Goal: Task Accomplishment & Management: Use online tool/utility

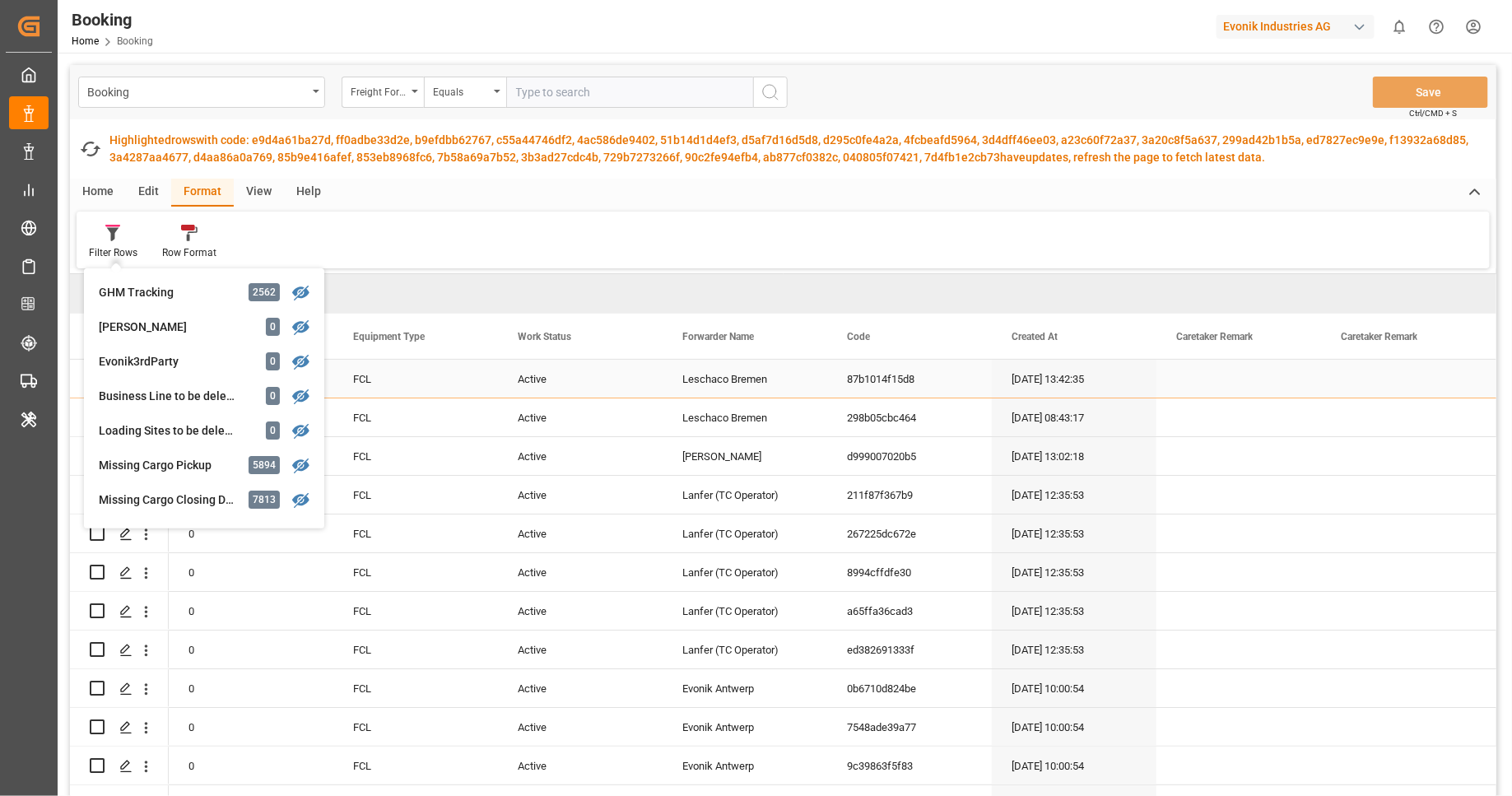
scroll to position [315, 0]
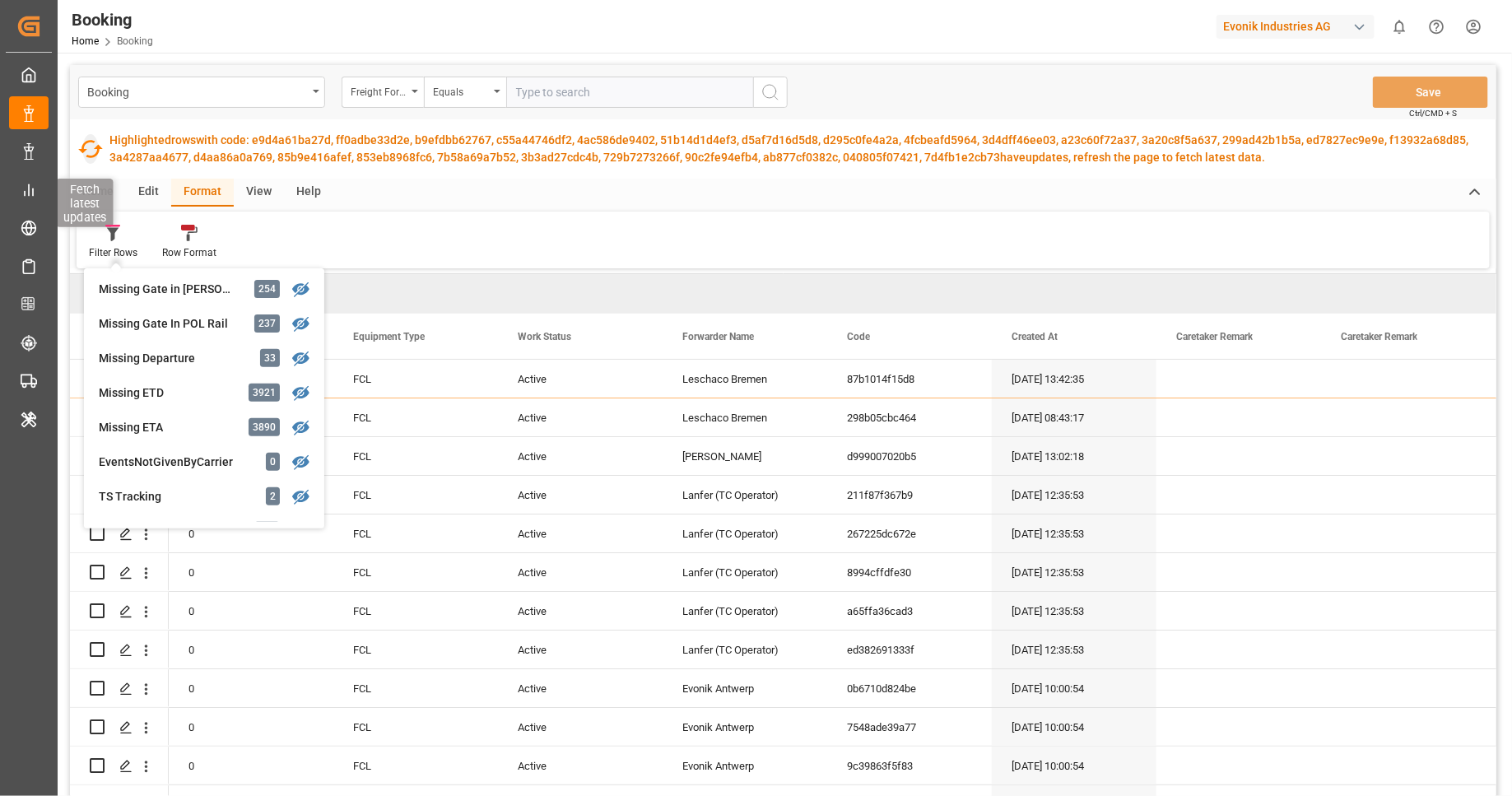
click at [88, 157] on icon "button" at bounding box center [90, 148] width 25 height 18
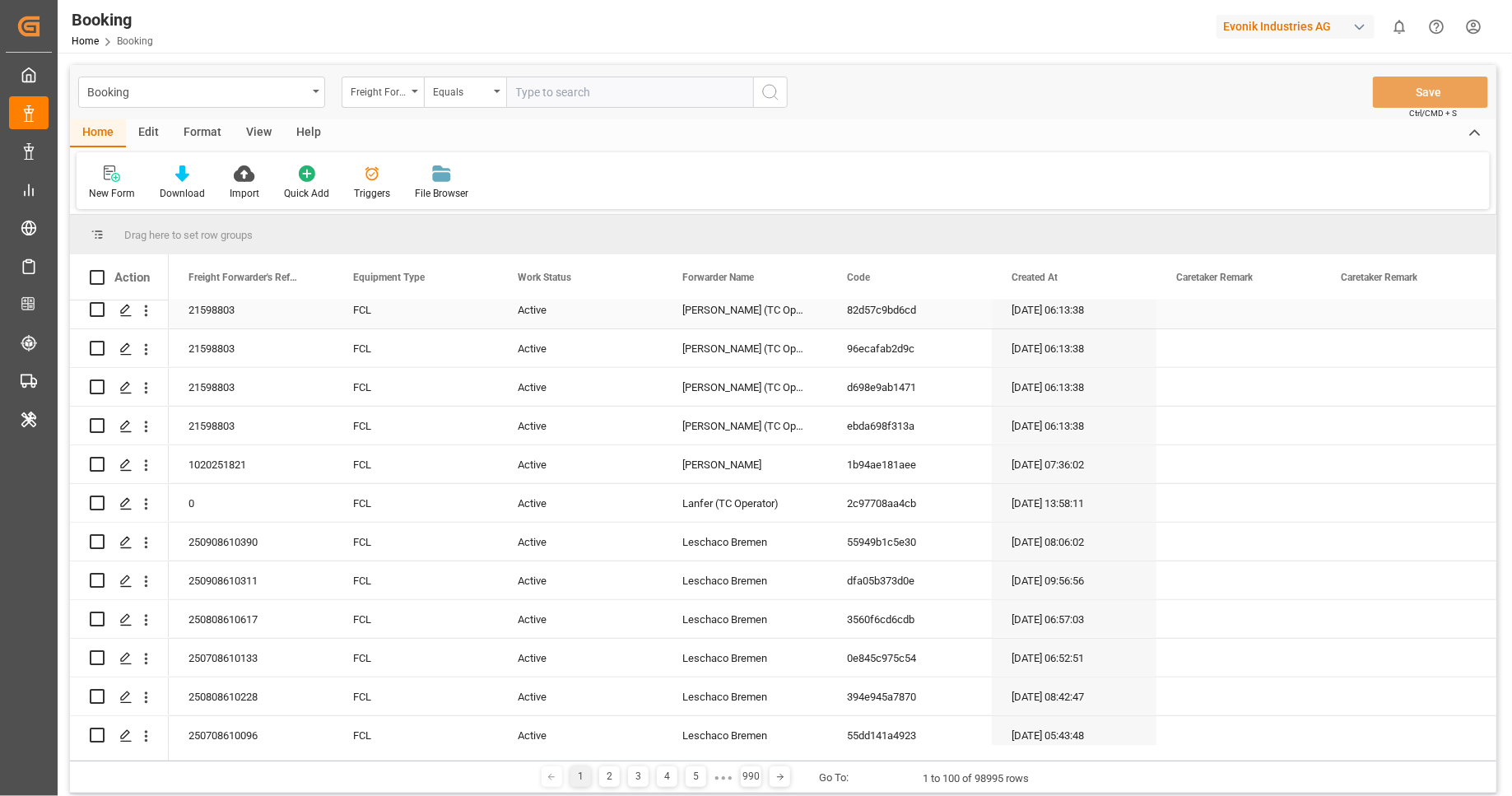
scroll to position [681, 0]
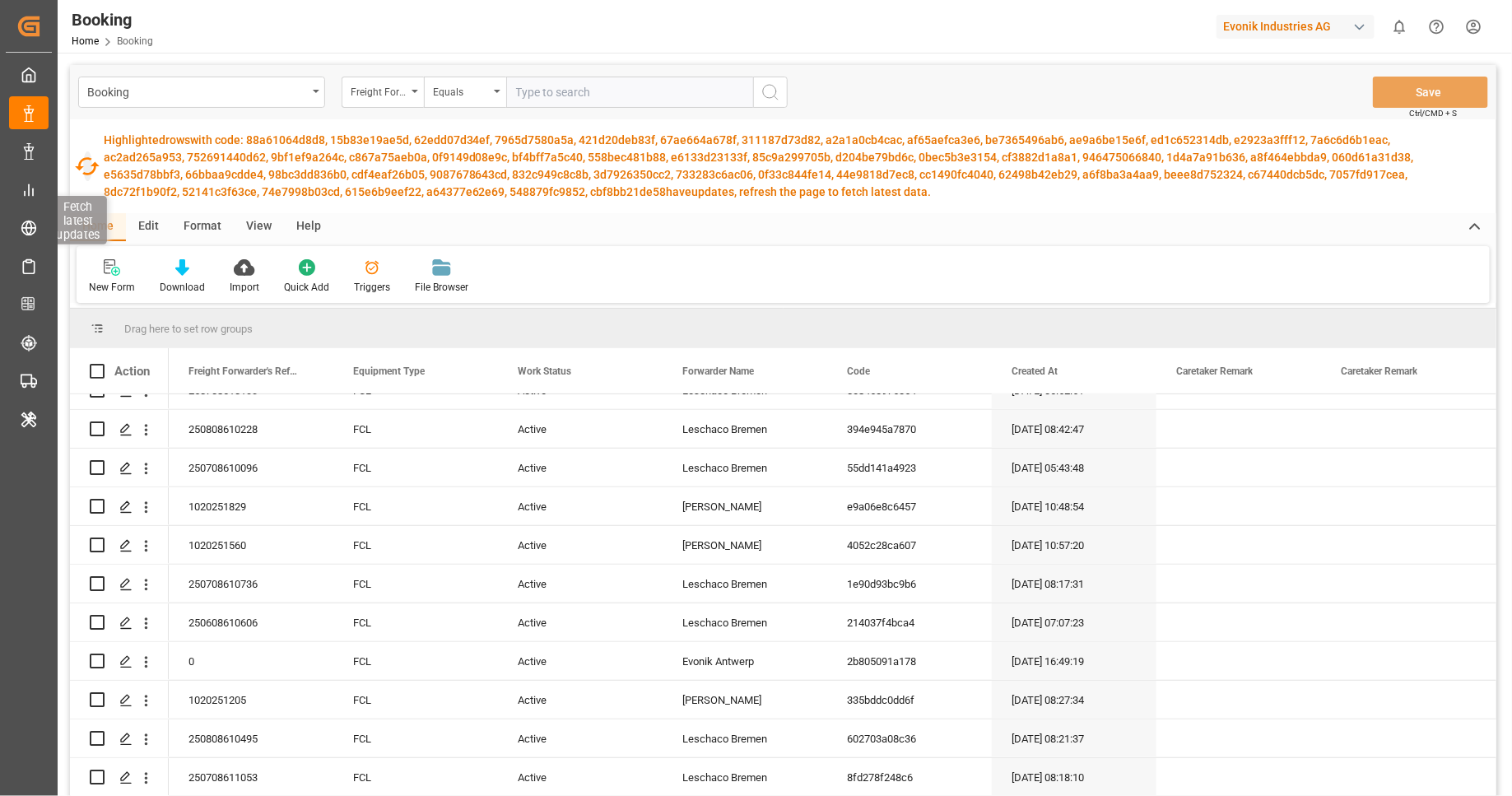
click at [90, 158] on icon "button" at bounding box center [87, 166] width 26 height 26
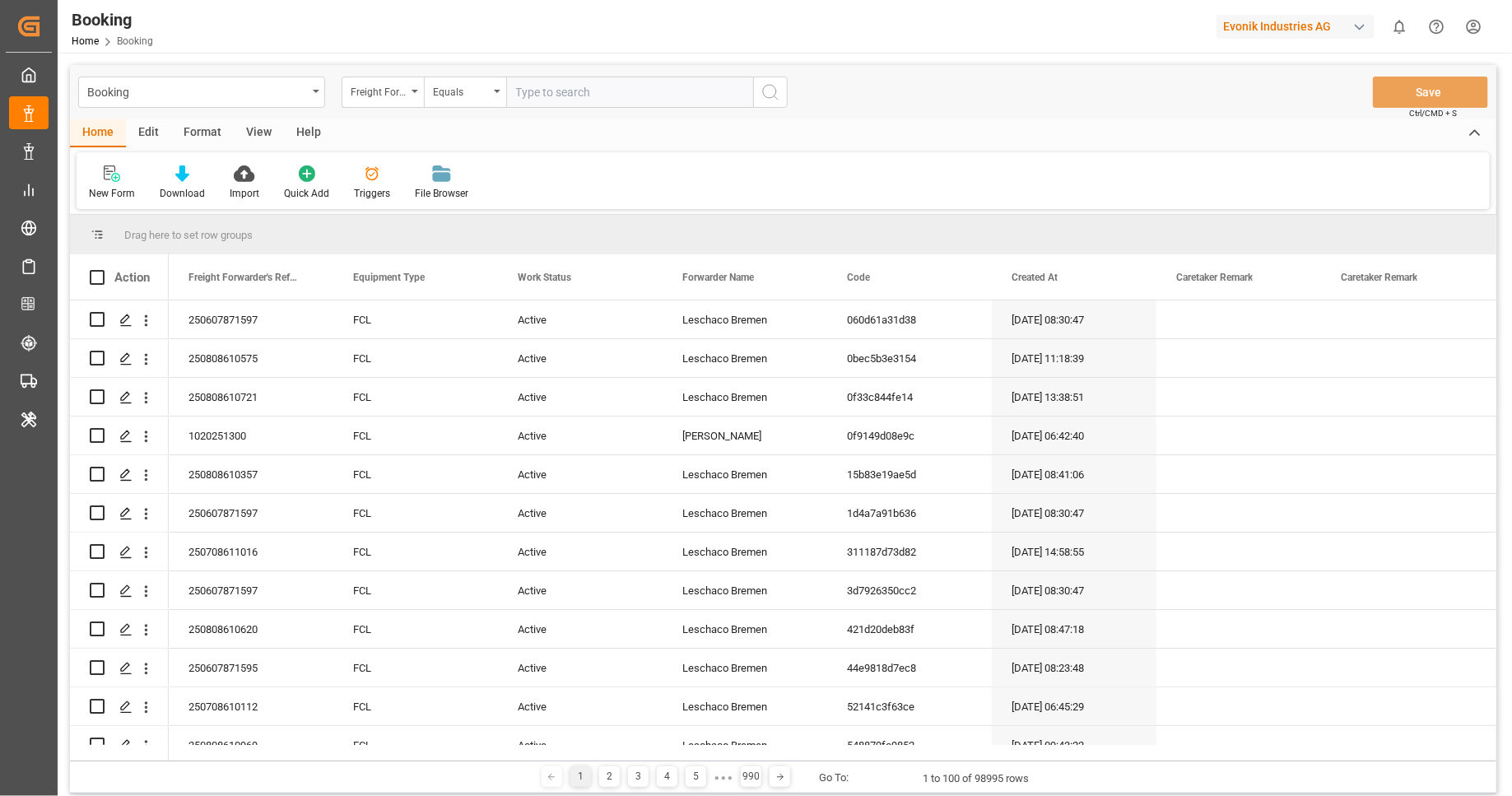
click at [185, 140] on div "Format" at bounding box center [203, 133] width 63 height 28
click at [124, 200] on div "Filter Rows" at bounding box center [112, 193] width 48 height 14
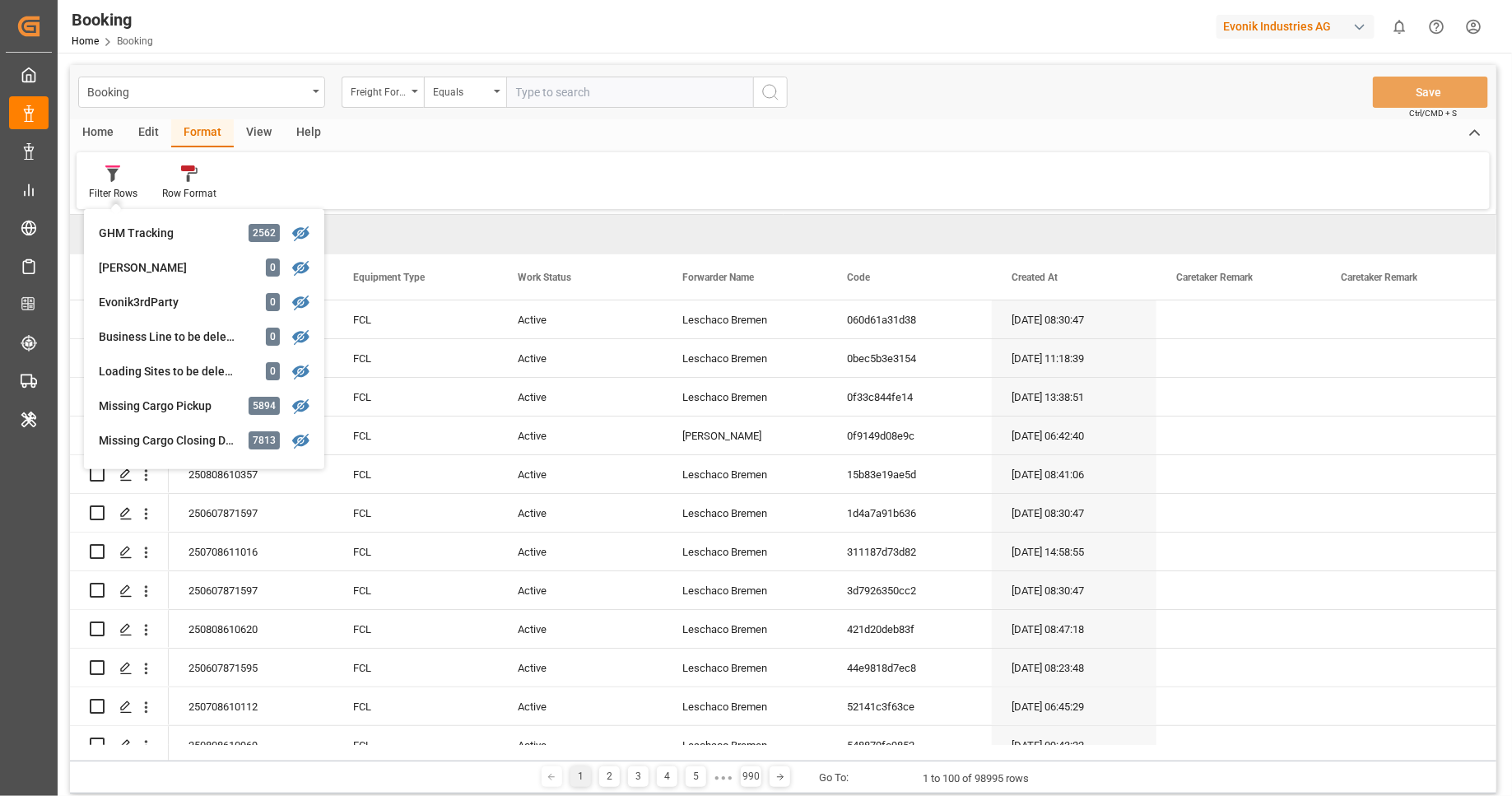
click at [559, 182] on div "Filter Rows GHM Tracking 2562 Karl gross 0 Evonik3rdParty 0 Business Line to be…" at bounding box center [783, 180] width 1413 height 57
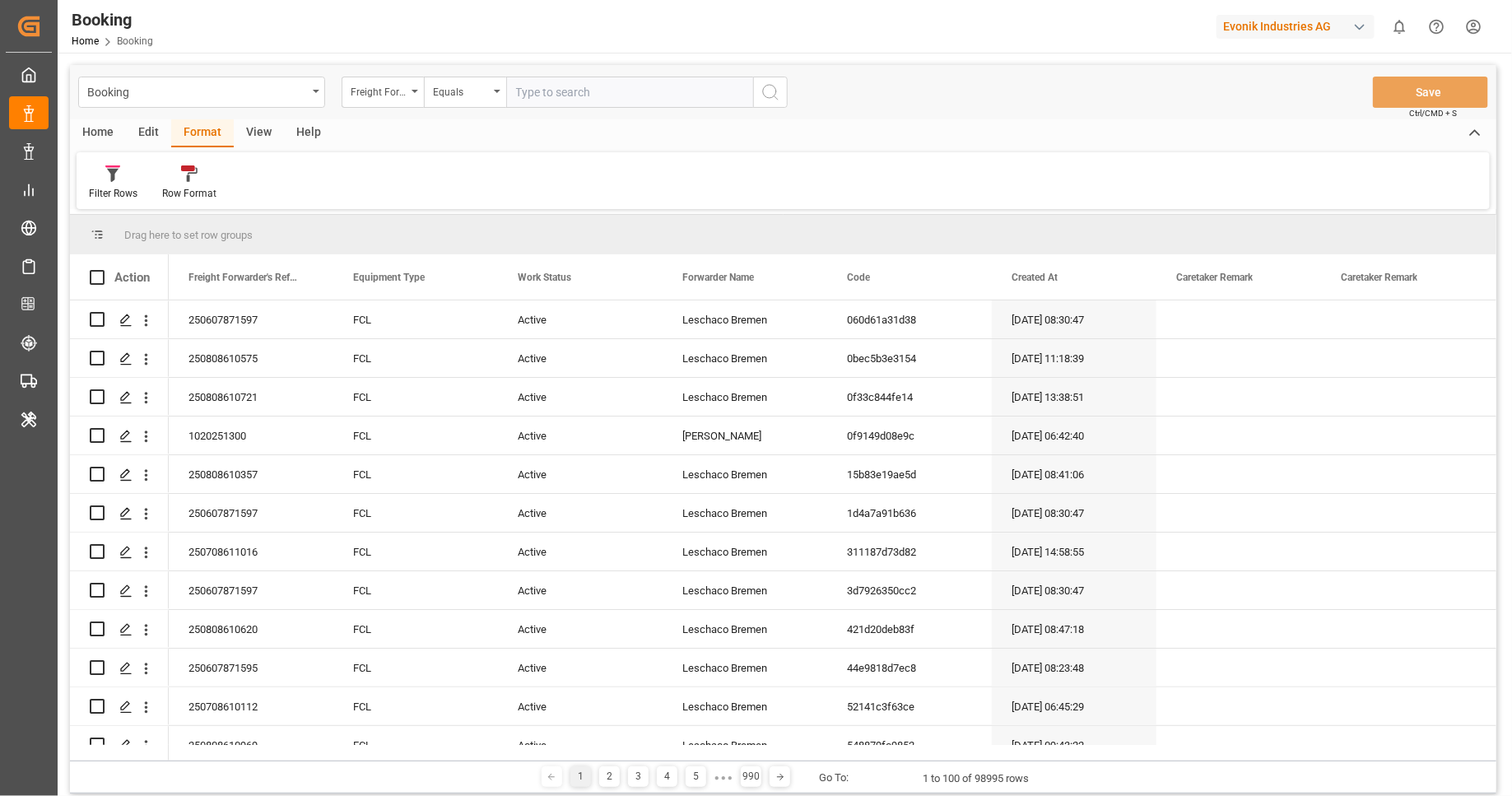
click at [1302, 32] on div "Evonik Industries AG" at bounding box center [1296, 26] width 158 height 24
type input "lode"
click at [1321, 103] on div "LA LODEC Asia LODECAsi-5PDP" at bounding box center [1299, 112] width 281 height 37
